Goal: Find specific page/section

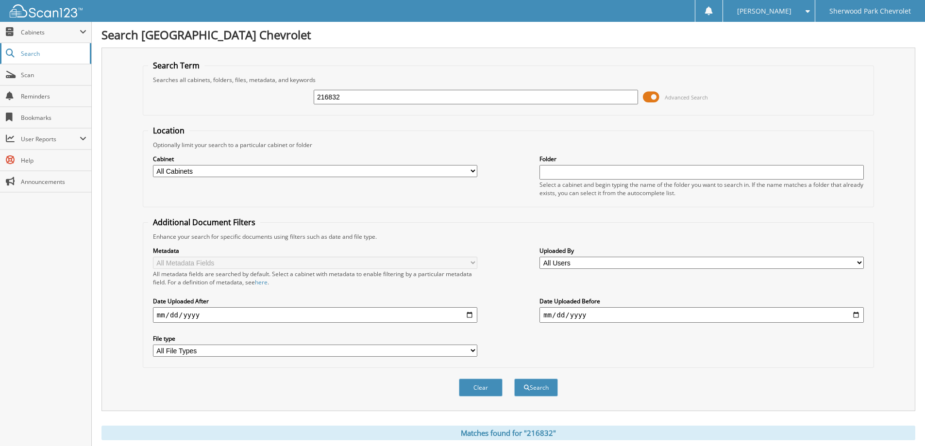
click at [48, 57] on span "Search" at bounding box center [53, 54] width 64 height 8
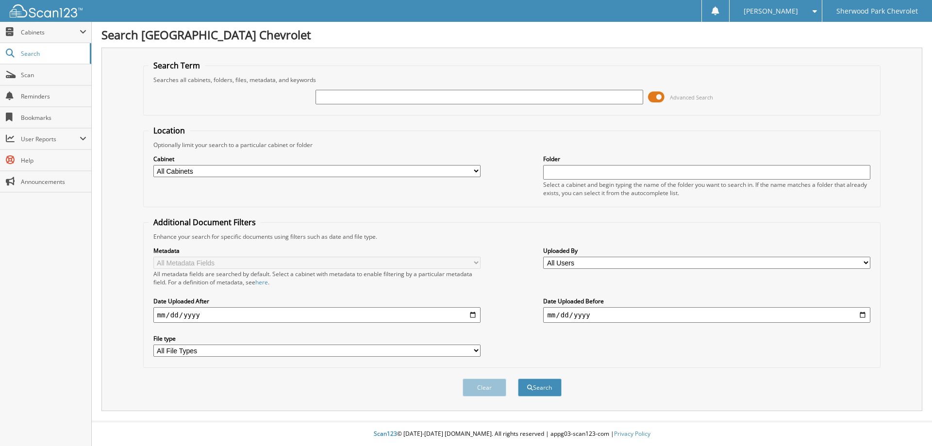
click at [653, 96] on span at bounding box center [656, 97] width 17 height 15
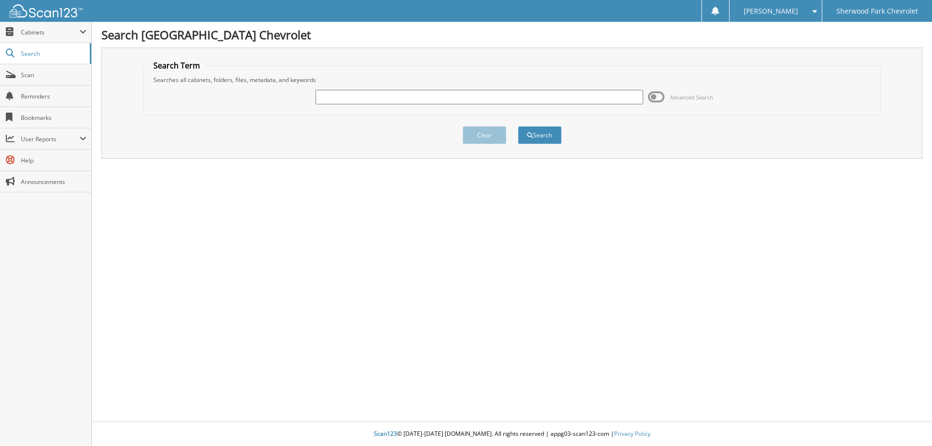
click at [498, 102] on input "text" at bounding box center [479, 97] width 327 height 15
type input "206704"
click at [543, 139] on button "Search" at bounding box center [540, 135] width 44 height 18
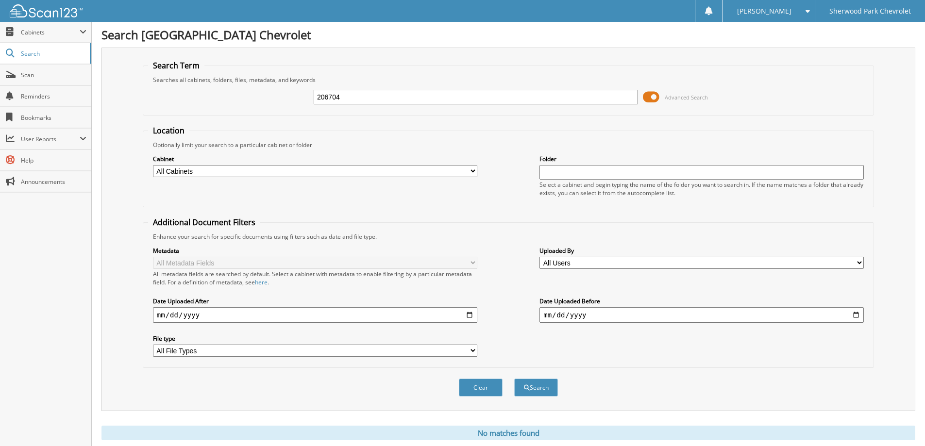
click at [354, 385] on div "Clear Search" at bounding box center [508, 387] width 731 height 39
click at [643, 96] on span at bounding box center [651, 97] width 17 height 15
